Goal: Task Accomplishment & Management: Complete application form

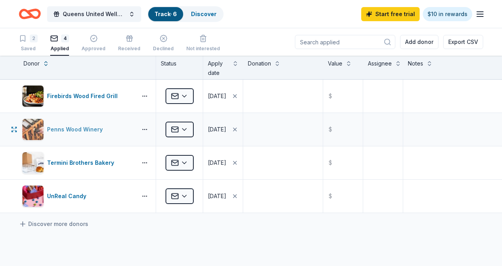
click at [96, 129] on div "Penns Wood Winery" at bounding box center [76, 129] width 59 height 9
click at [89, 13] on span "Queens United Wellness Weekend 2025" at bounding box center [94, 13] width 63 height 9
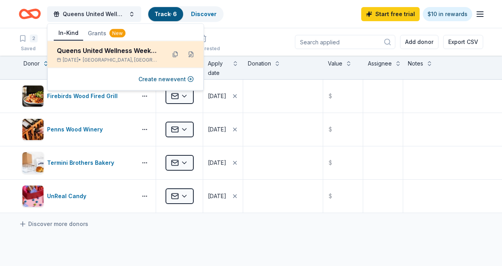
click at [95, 51] on div "Queens United Wellness Weekend 2025" at bounding box center [108, 50] width 103 height 9
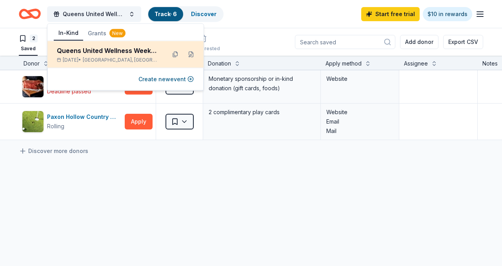
click at [165, 51] on div "Queens United Wellness Weekend [DATE], 2025 • [GEOGRAPHIC_DATA], [GEOGRAPHIC_DA…" at bounding box center [125, 54] width 156 height 27
click at [195, 53] on button at bounding box center [191, 54] width 13 height 13
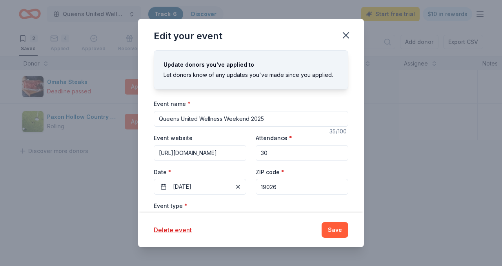
click at [356, 174] on div "Update donors you've applied to Let donors know of any updates you've made sinc…" at bounding box center [251, 131] width 226 height 162
click at [156, 155] on input "[URL][DOMAIN_NAME]" at bounding box center [200, 153] width 93 height 16
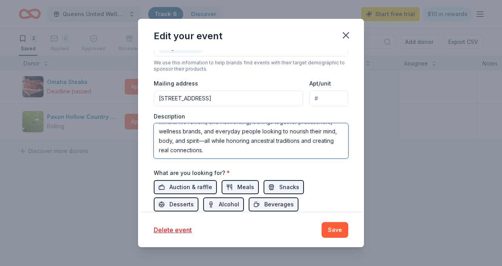
scroll to position [47, 0]
drag, startPoint x: 159, startPoint y: 142, endPoint x: 251, endPoint y: 165, distance: 95.2
click at [251, 165] on div "Event name * Queens United Wellness Weekend 2025 35 /100 Event website [URL][DO…" at bounding box center [251, 72] width 194 height 364
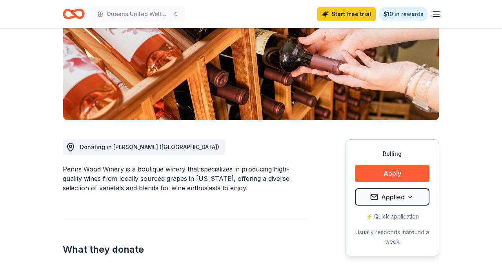
scroll to position [110, 0]
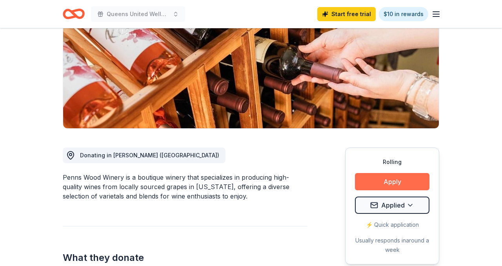
click at [391, 181] on button "Apply" at bounding box center [392, 181] width 74 height 17
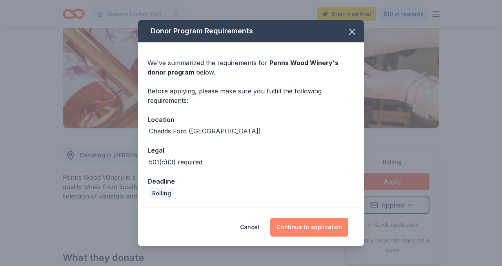
click at [310, 228] on button "Continue to application" at bounding box center [309, 227] width 78 height 19
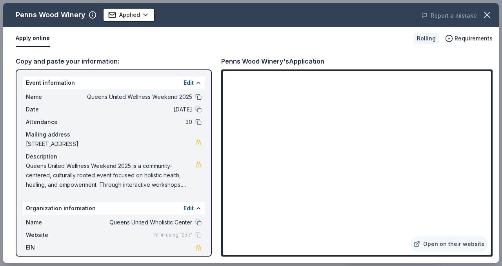
click at [197, 97] on button at bounding box center [198, 97] width 6 height 6
drag, startPoint x: 25, startPoint y: 165, endPoint x: 91, endPoint y: 170, distance: 66.0
click at [91, 169] on span "Queens United Wellness Weekend 2025 is a community-centered, culturally rooted …" at bounding box center [110, 175] width 169 height 28
drag, startPoint x: 27, startPoint y: 163, endPoint x: 63, endPoint y: 191, distance: 45.6
click at [64, 190] on div "Name Queens United Wellness Weekend 2025 Date 10/11/25 Attendance 30 Mailing ad…" at bounding box center [114, 140] width 182 height 103
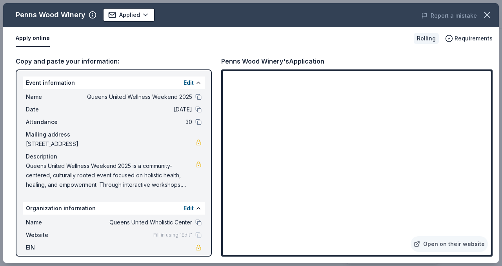
click at [496, 216] on div "Copy and paste your information: Event information Edit Name Queens United Well…" at bounding box center [250, 156] width 495 height 213
click at [497, 145] on div "Copy and paste your information: Event information Edit Name Queens United Well…" at bounding box center [250, 156] width 495 height 213
click at [490, 17] on icon "button" at bounding box center [486, 14] width 11 height 11
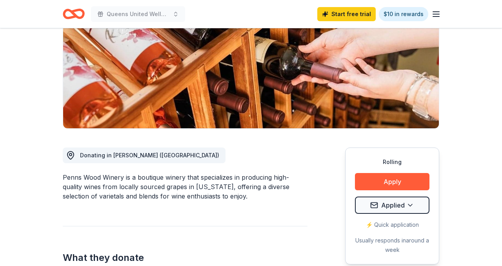
click at [74, 13] on icon "Home" at bounding box center [77, 14] width 12 height 8
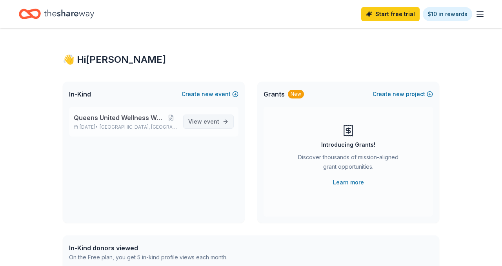
click at [201, 124] on span "View event" at bounding box center [203, 121] width 31 height 9
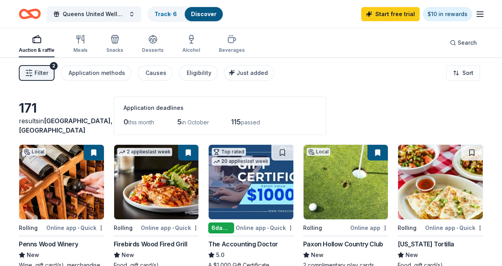
click at [457, 116] on div "171 results in Drexel Hill, PA Application deadlines 0 this month 5 in October …" at bounding box center [251, 115] width 464 height 38
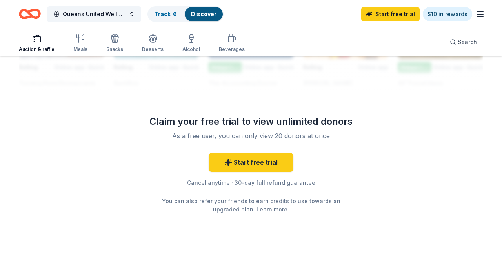
scroll to position [782, 0]
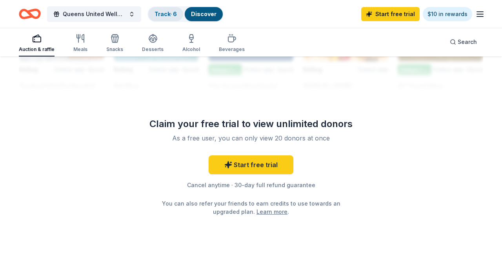
click at [172, 16] on link "Track · 6" at bounding box center [165, 14] width 22 height 7
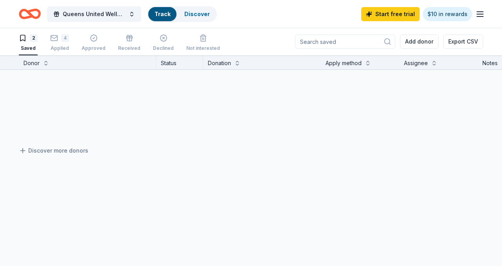
scroll to position [0, 0]
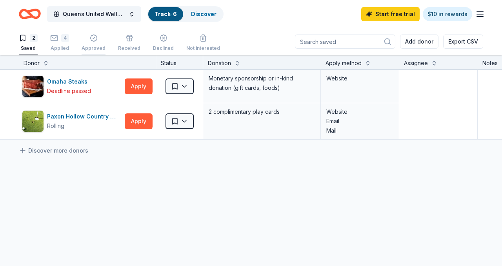
click at [99, 42] on div "button" at bounding box center [94, 38] width 24 height 8
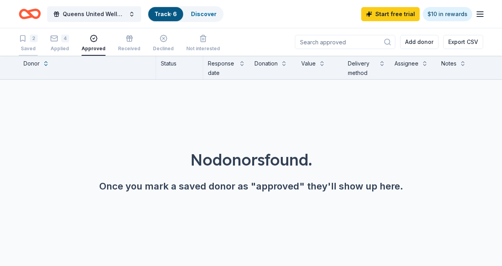
click at [29, 44] on div "2 Saved" at bounding box center [28, 42] width 19 height 17
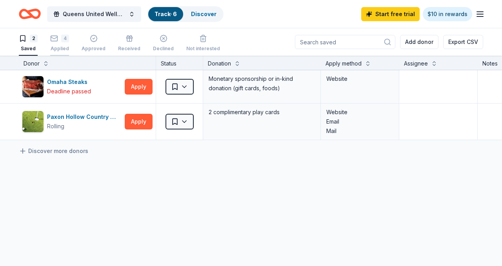
click at [55, 45] on div "Applied" at bounding box center [59, 48] width 19 height 6
